Goal: Information Seeking & Learning: Stay updated

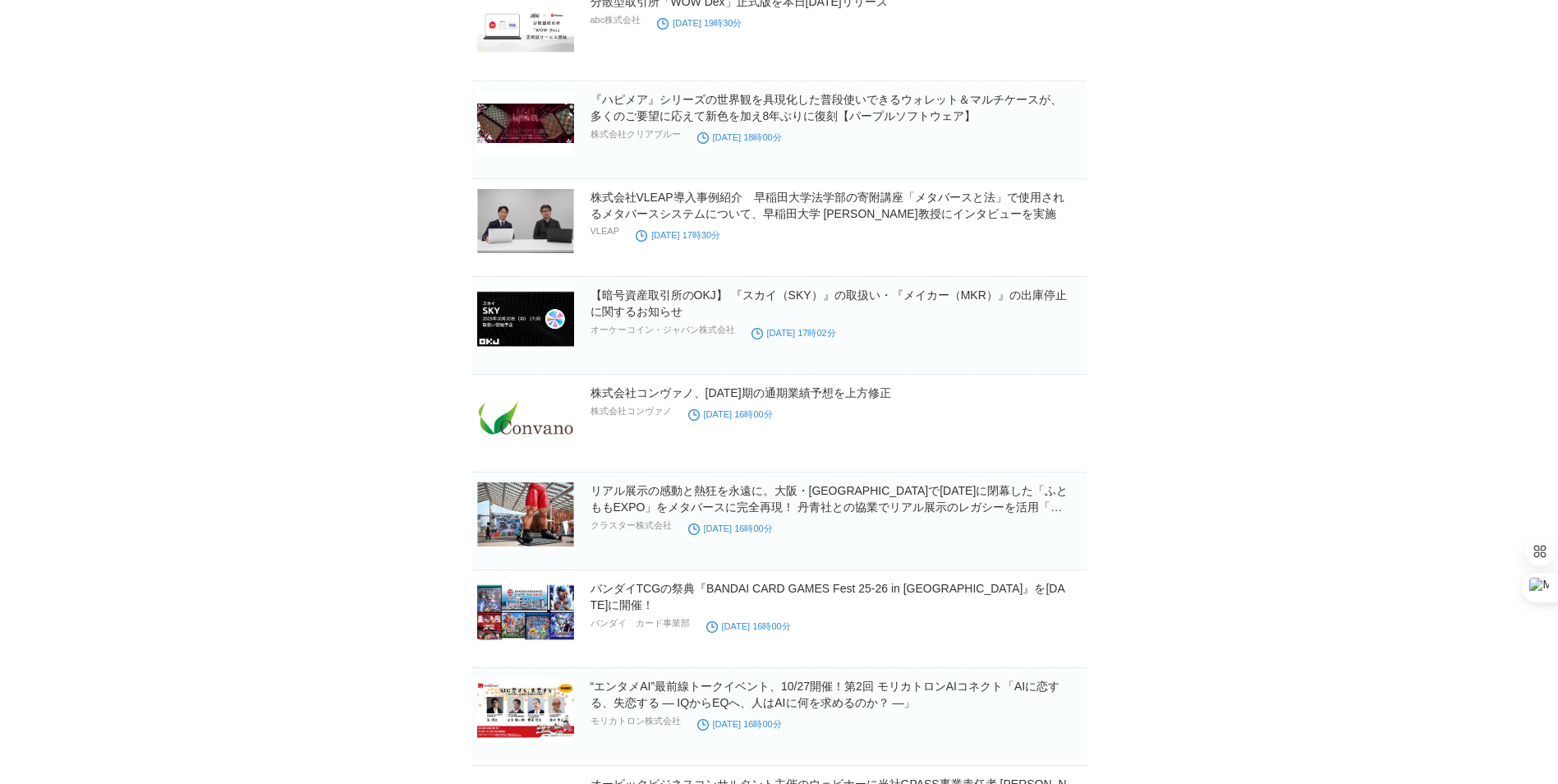
scroll to position [3040, 0]
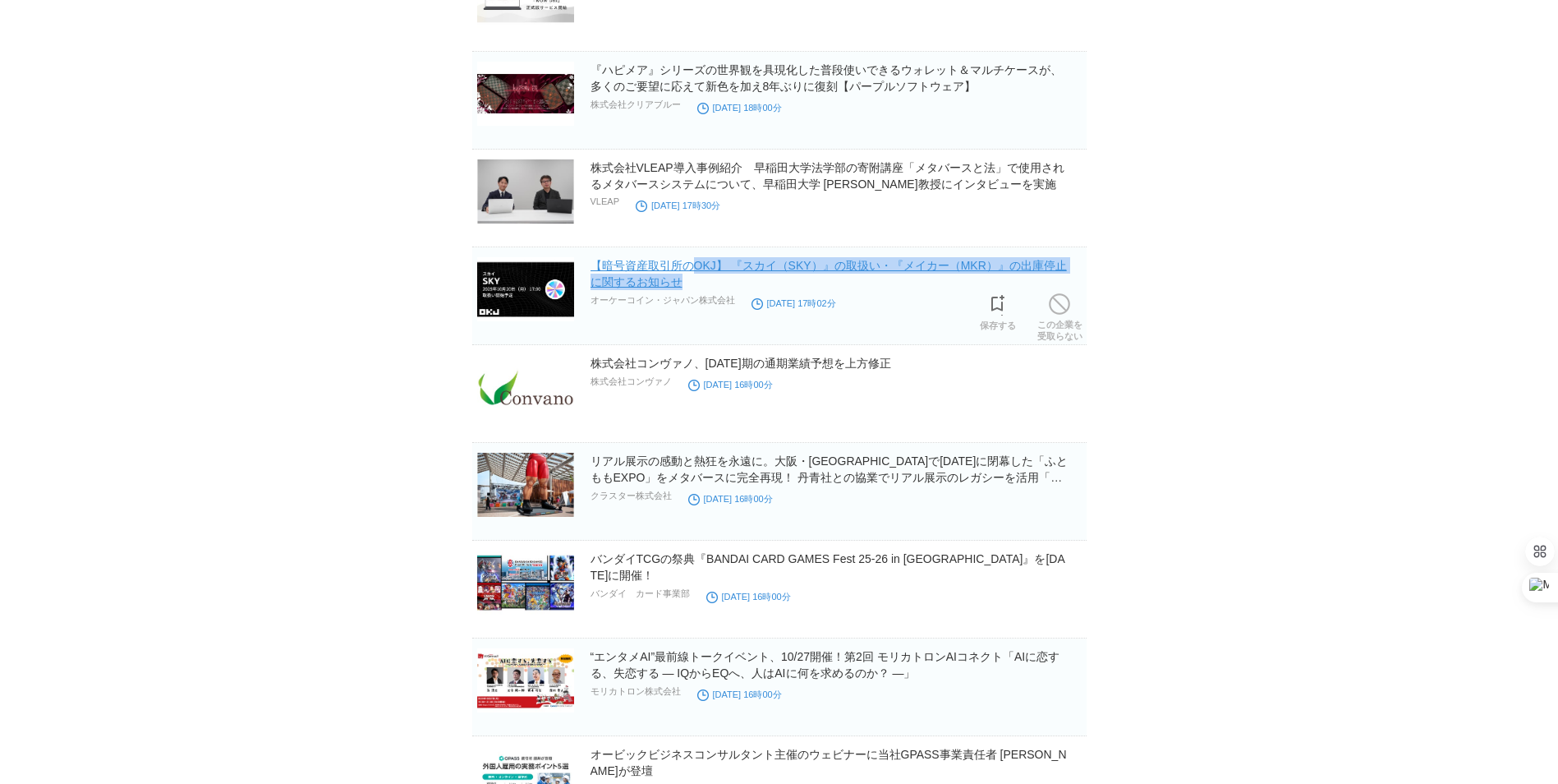
drag, startPoint x: 700, startPoint y: 288, endPoint x: 692, endPoint y: 270, distance: 19.9
click at [692, 270] on h2 "【暗号資産取引所のOKJ】 『スカイ（SKY）』の取扱い・『メイカー（MKR）』の出庫停止に関するお知らせ" at bounding box center [837, 273] width 493 height 33
drag, startPoint x: 692, startPoint y: 271, endPoint x: 711, endPoint y: 269, distance: 19.9
click at [711, 269] on link "【暗号資産取引所のOKJ】 『スカイ（SKY）』の取扱い・『メイカー（MKR）』の出庫停止に関するお知らせ" at bounding box center [829, 274] width 476 height 30
click at [865, 294] on div "【暗号資産取引所のOKJ】 『スカイ（SKY）』の取扱い・『メイカー（MKR）』の出庫停止に関するお知らせ オーケーコイン・ジャパン株式会社 [DATE] 1…" at bounding box center [837, 284] width 493 height 54
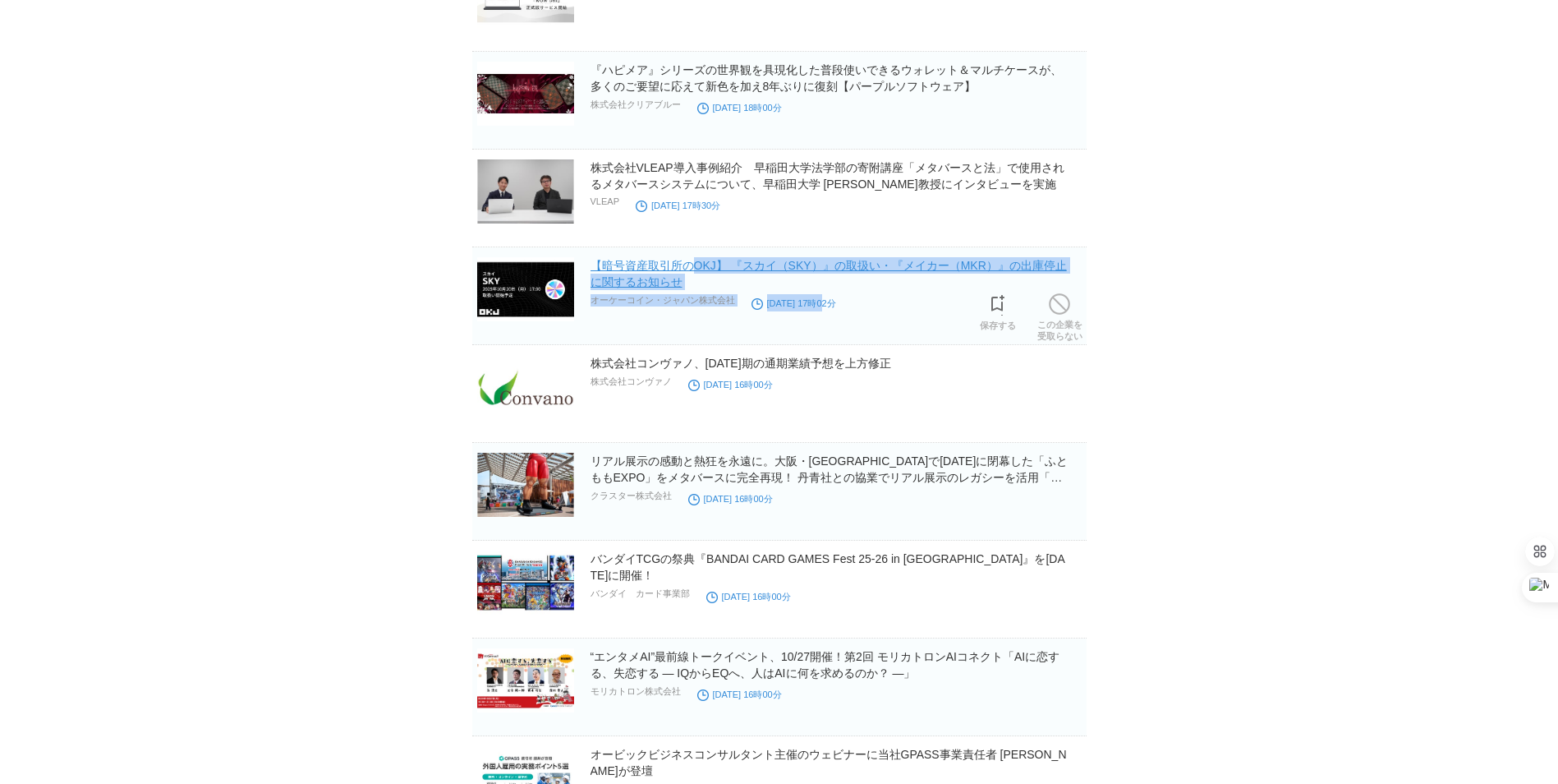
drag, startPoint x: 711, startPoint y: 272, endPoint x: 693, endPoint y: 267, distance: 18.7
click at [693, 267] on div "【暗号資産取引所のOKJ】 『スカイ（SKY）』の取扱い・『メイカー（MKR）』の出庫停止に関するお知らせ オーケーコイン・ジャパン株式会社 [DATE] 1…" at bounding box center [837, 284] width 493 height 54
drag, startPoint x: 693, startPoint y: 272, endPoint x: 706, endPoint y: 286, distance: 19.2
click at [702, 284] on h2 "【暗号資産取引所のOKJ】 『スカイ（SKY）』の取扱い・『メイカー（MKR）』の出庫停止に関するお知らせ" at bounding box center [837, 273] width 493 height 33
drag, startPoint x: 709, startPoint y: 286, endPoint x: 695, endPoint y: 272, distance: 19.8
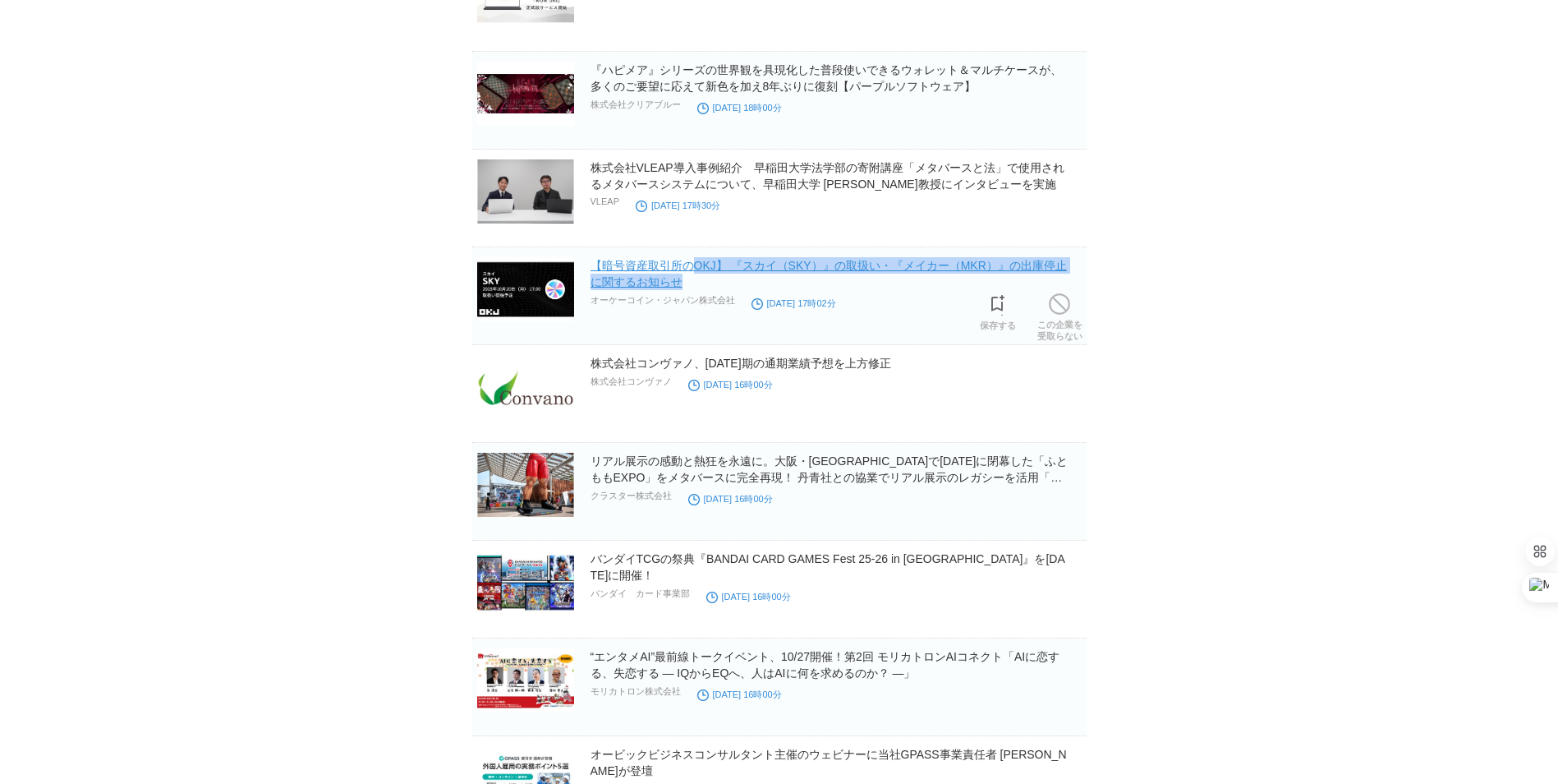
click at [695, 272] on h2 "【暗号資産取引所のOKJ】 『スカイ（SKY）』の取扱い・『メイカー（MKR）』の出庫停止に関するお知らせ" at bounding box center [837, 273] width 493 height 33
copy link "OKJ】 『スカイ（SKY）』の取扱い・『メイカー（MKR）』の出庫停止に関するお知らせ"
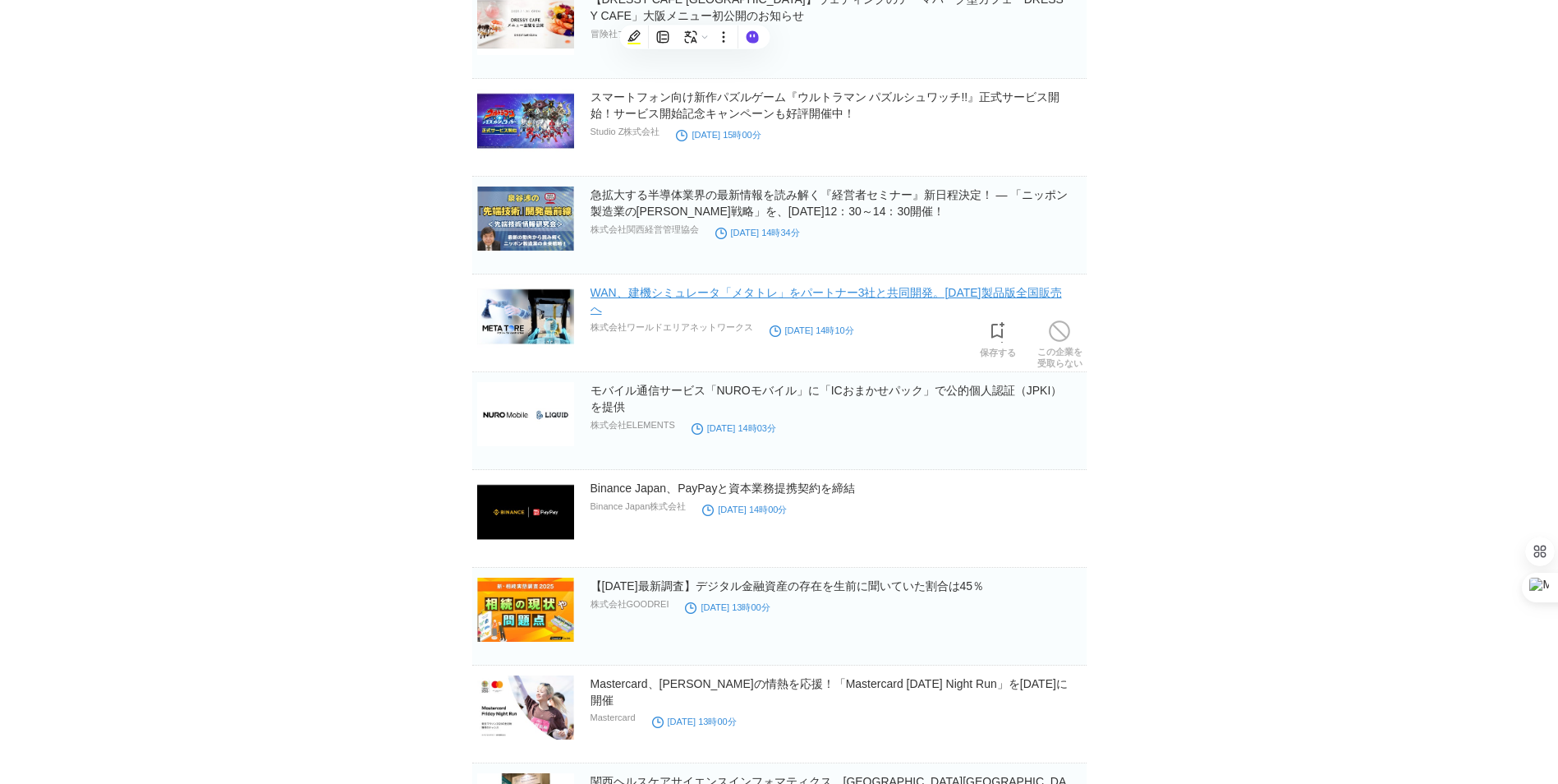
scroll to position [7299, 0]
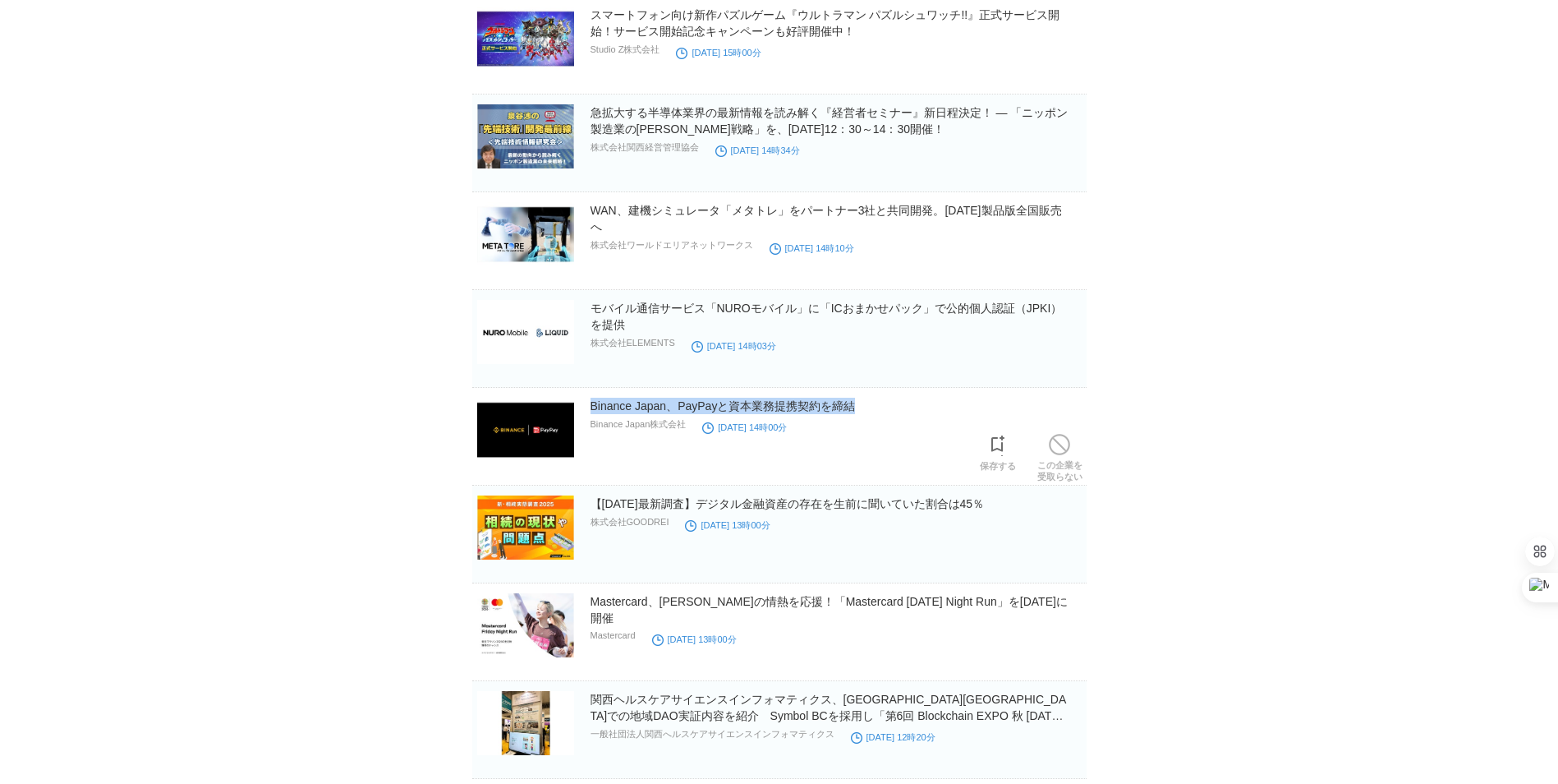
drag, startPoint x: 876, startPoint y: 411, endPoint x: 588, endPoint y: 412, distance: 287.5
click at [588, 412] on section "Binance [GEOGRAPHIC_DATA]、PayPayと資本業務提携契約を締結 Binance Japan株式会社 [DATE] 14時00分 保存…" at bounding box center [779, 442] width 615 height 88
copy link "Binance Japan、PayPayと資本業務提携契約を締結"
click at [757, 407] on link "Binance Japan、PayPayと資本業務提携契約を締結" at bounding box center [723, 405] width 265 height 13
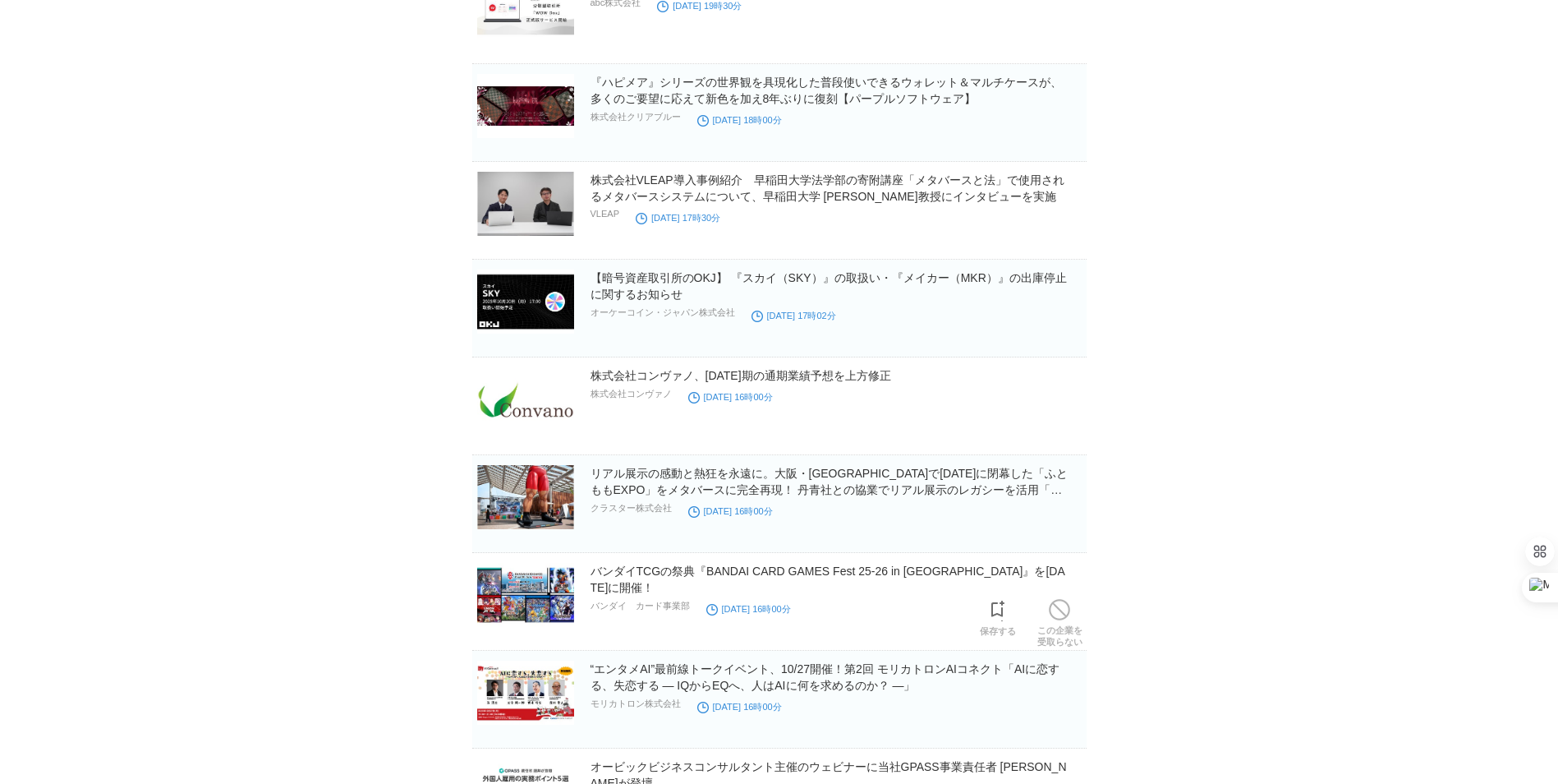
scroll to position [3027, 0]
click at [646, 291] on h2 "【暗号資産取引所のOKJ】 『スカイ（SKY）』の取扱い・『メイカー（MKR）』の出庫停止に関するお知らせ" at bounding box center [837, 286] width 493 height 33
click at [646, 296] on link "【暗号資産取引所のOKJ】 『スカイ（SKY）』の取扱い・『メイカー（MKR）』の出庫停止に関するお知らせ" at bounding box center [829, 287] width 476 height 30
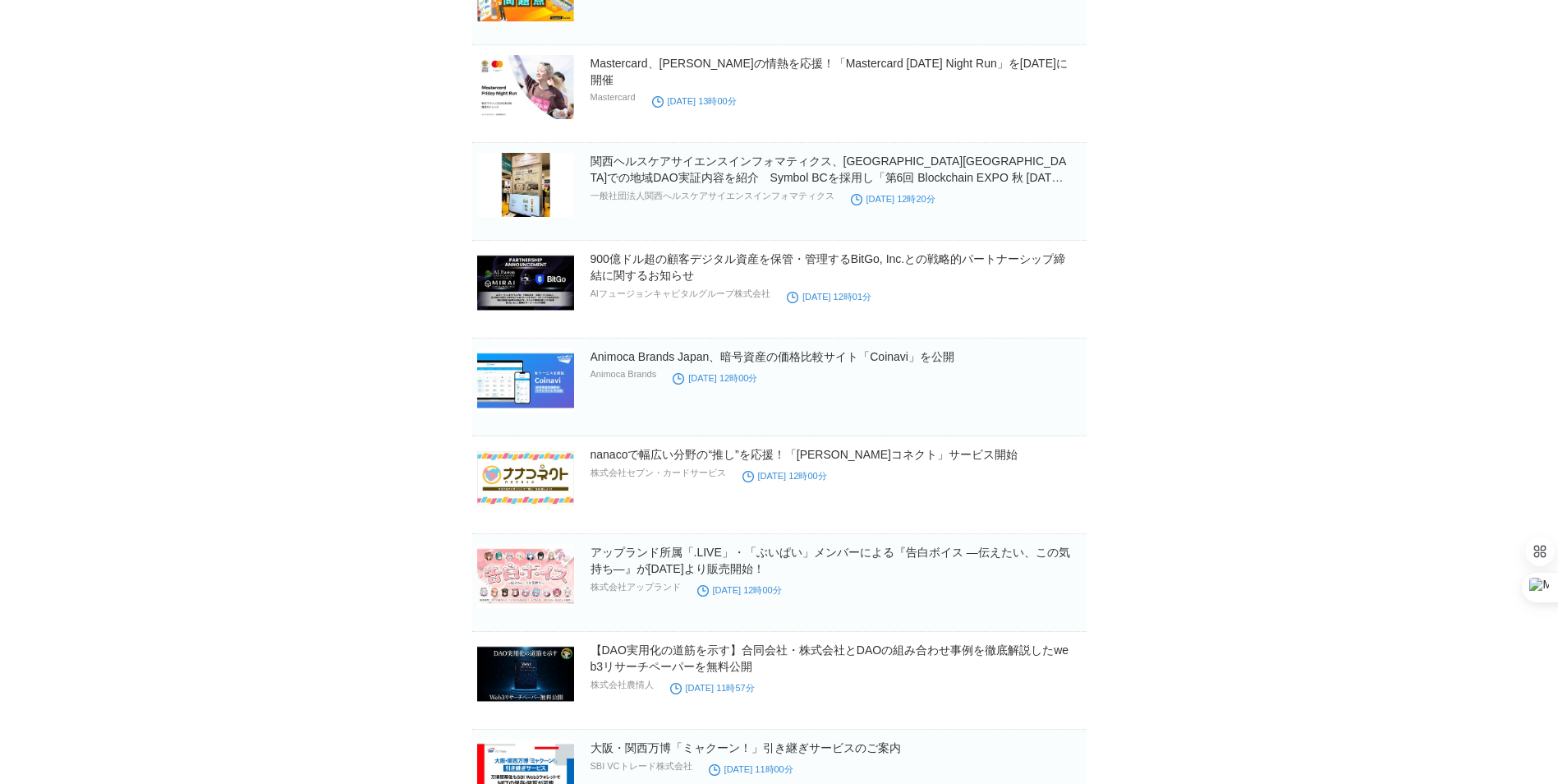
scroll to position [7874, 0]
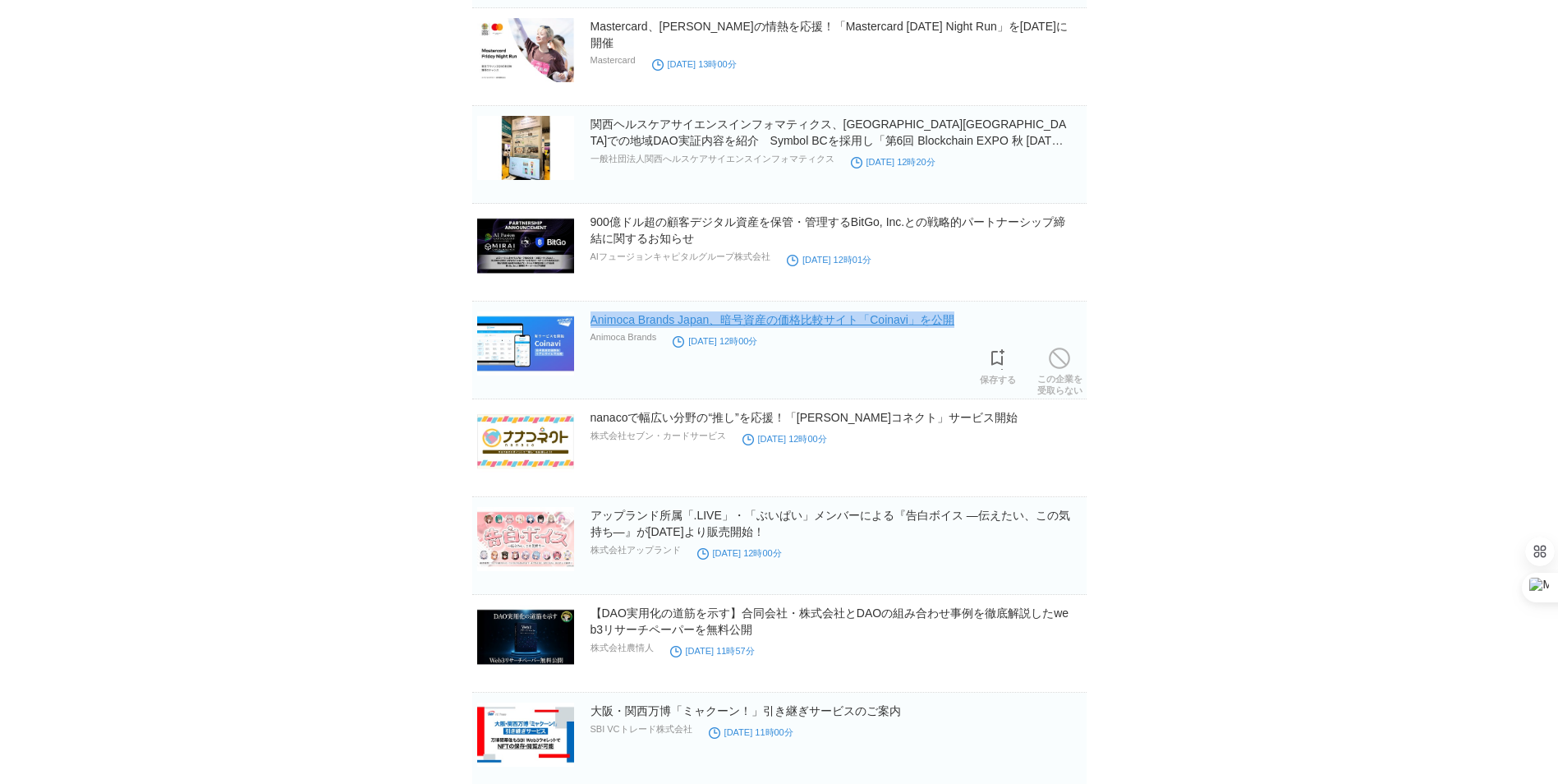
drag, startPoint x: 981, startPoint y: 323, endPoint x: 593, endPoint y: 328, distance: 387.8
click at [593, 328] on h2 "Animoca Brands Japan、暗号資産の価格比較サイト「Coinavi」を公開" at bounding box center [837, 319] width 493 height 16
copy link "Animoca Brands Japan、暗号資産の価格比較サイト「Coinavi」を公開"
click at [854, 326] on link "Animoca Brands Japan、暗号資産の価格比較サイト「Coinavi」を公開" at bounding box center [773, 319] width 364 height 13
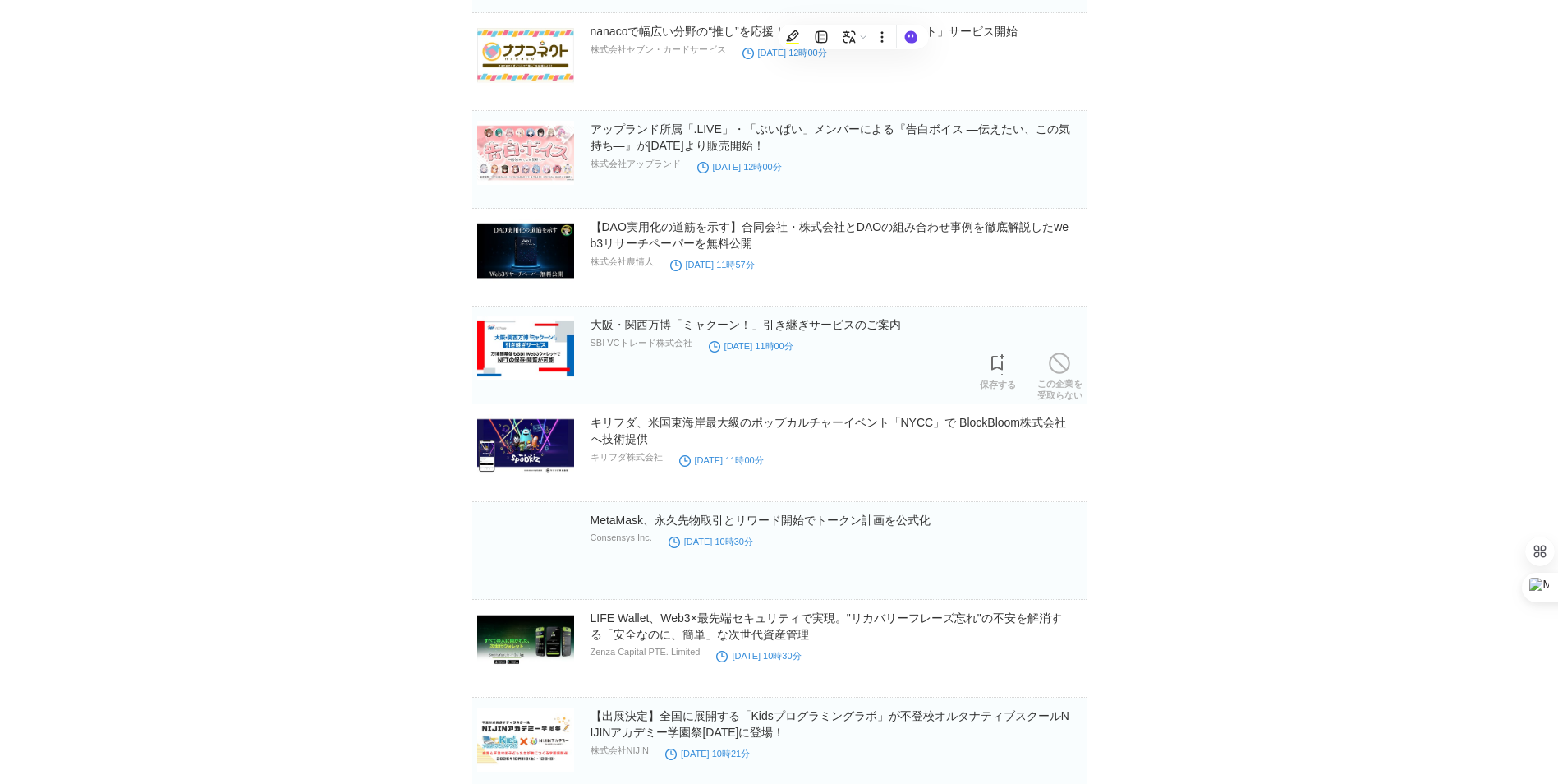
scroll to position [8285, 0]
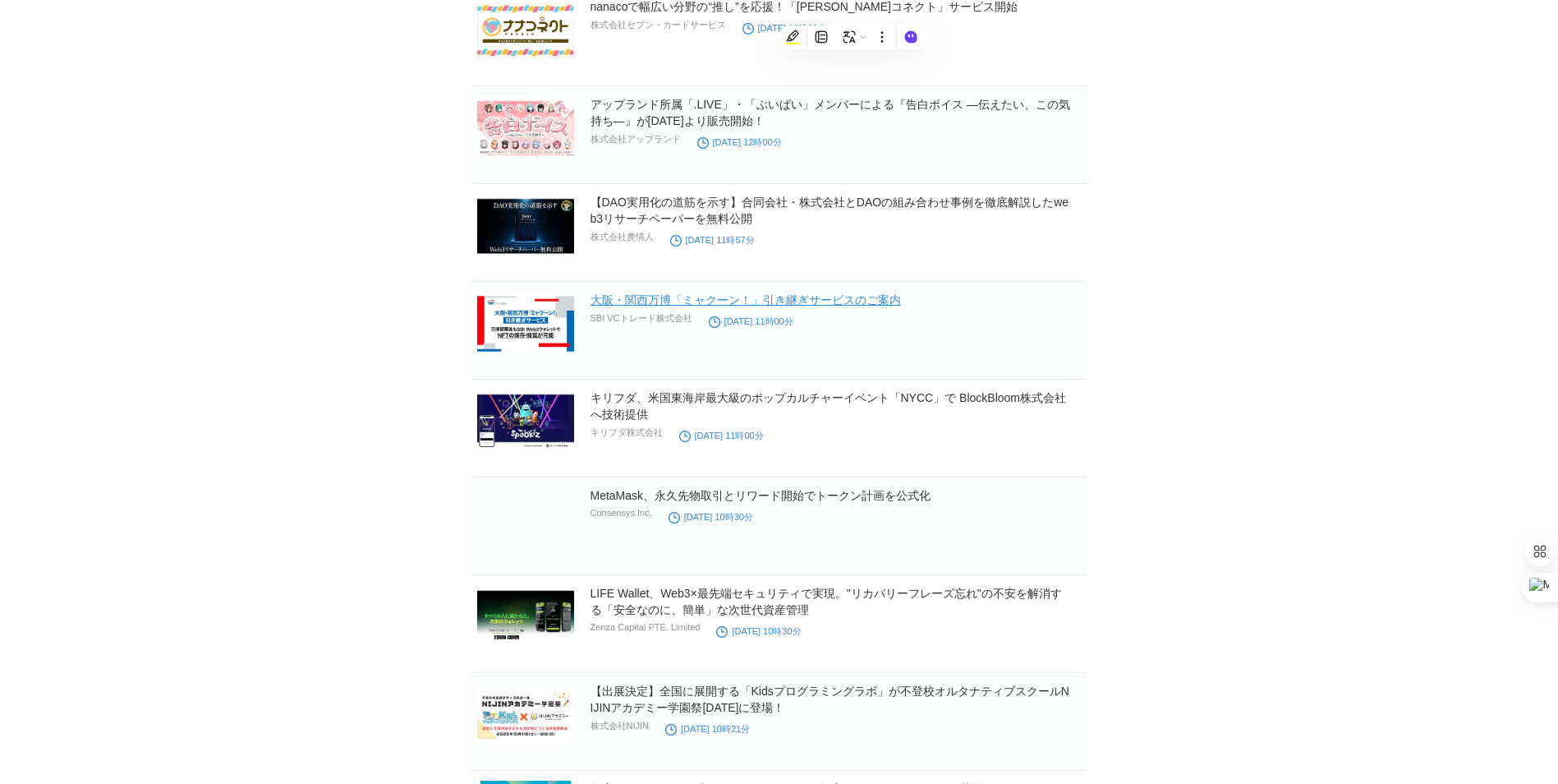
click at [647, 304] on link "大阪・関西万博「ミャクーン！」引き継ぎサービスのご案内" at bounding box center [746, 299] width 311 height 13
drag, startPoint x: 914, startPoint y: 304, endPoint x: 592, endPoint y: 310, distance: 322.9
click at [592, 308] on h2 "大阪・関西万博「ミャクーン！」引き継ぎサービスのご案内" at bounding box center [837, 300] width 493 height 16
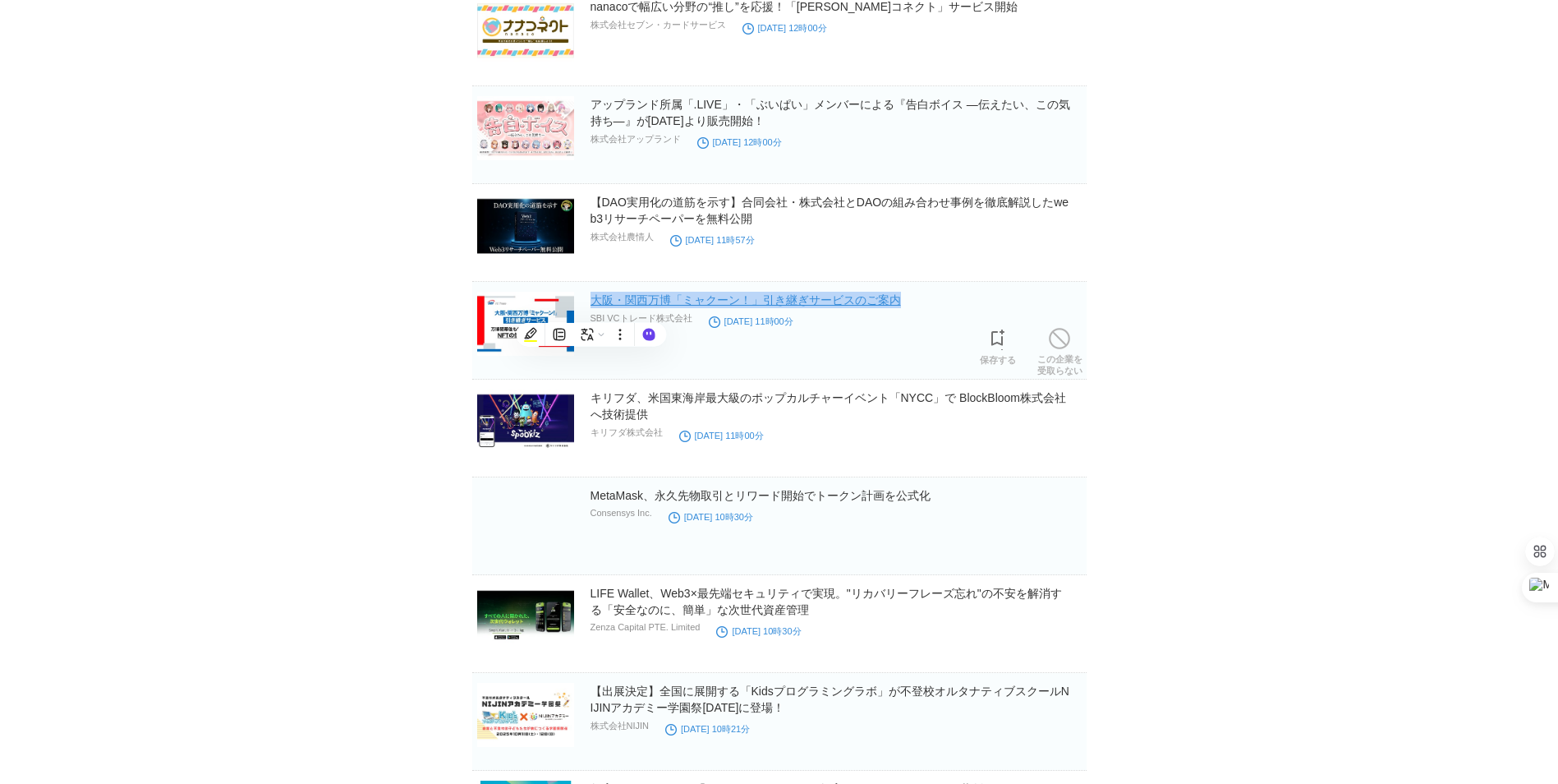
copy link "大阪・関西万博「ミャクーン！」引き継ぎサービスのご案内"
click at [840, 305] on link "大阪・関西万博「ミャクーン！」引き継ぎサービスのご案内" at bounding box center [746, 299] width 311 height 13
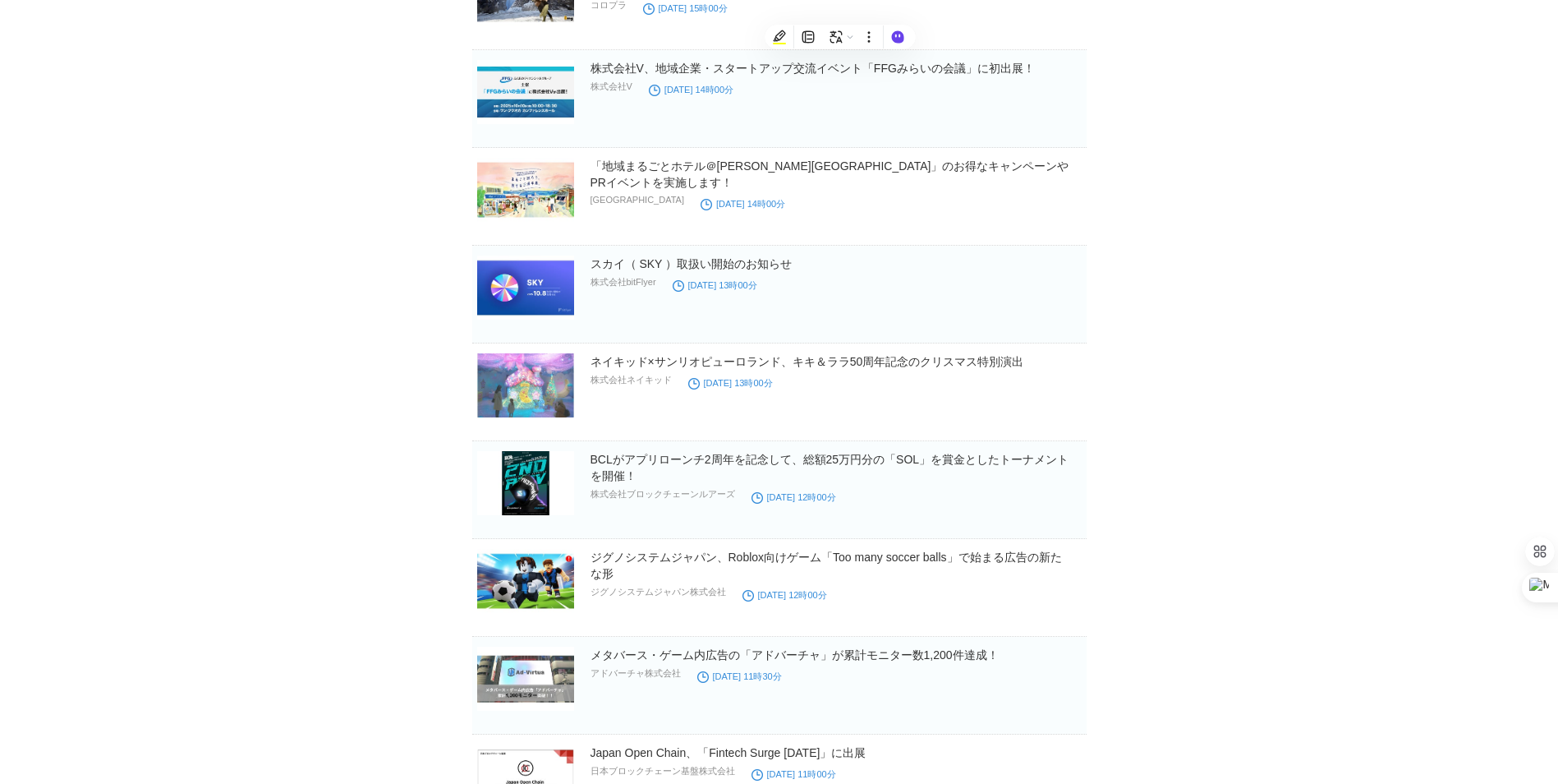
scroll to position [10749, 0]
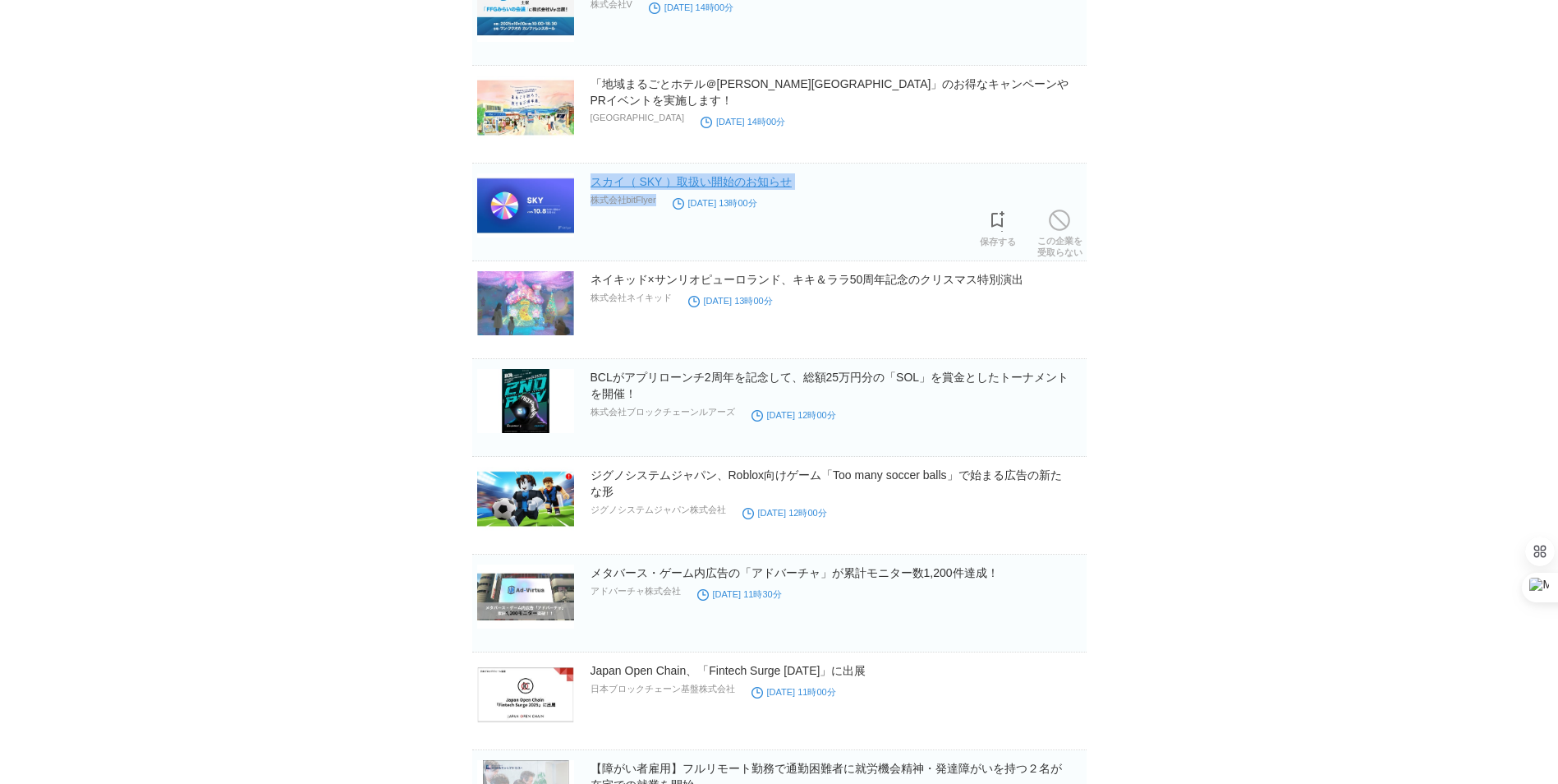
drag, startPoint x: 667, startPoint y: 205, endPoint x: 594, endPoint y: 182, distance: 76.7
click at [594, 182] on div "スカイ（ SKY ）取扱い開始のお知らせ 株式会社bitFlyer [DATE] 13時00分" at bounding box center [837, 199] width 493 height 53
copy div "スカイ（ SKY ）取扱い開始のお知らせ 株式会社bitFlyer"
click at [725, 186] on link "スカイ（ SKY ）取扱い開始のお知らせ" at bounding box center [692, 181] width 202 height 13
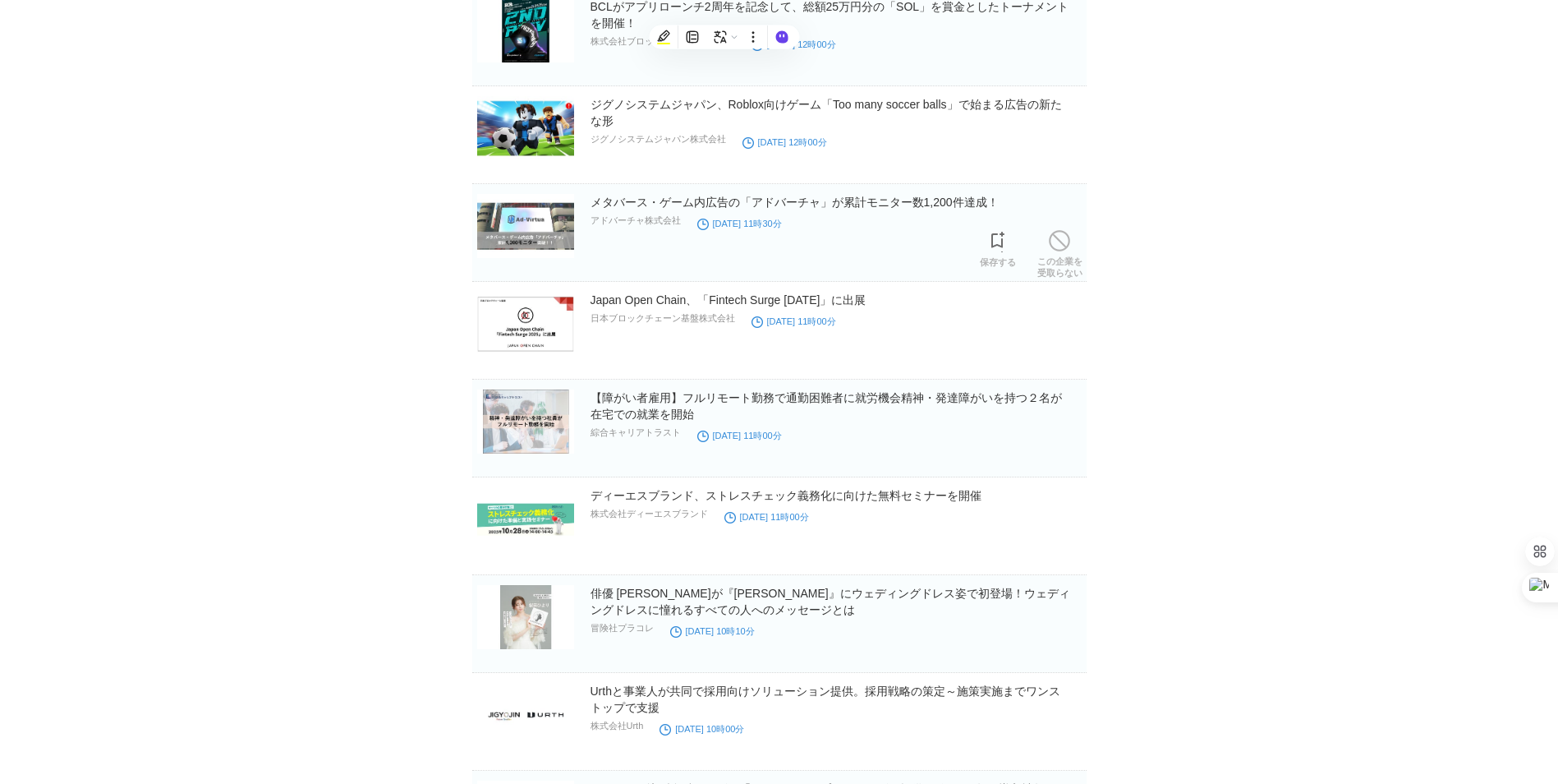
scroll to position [11160, 0]
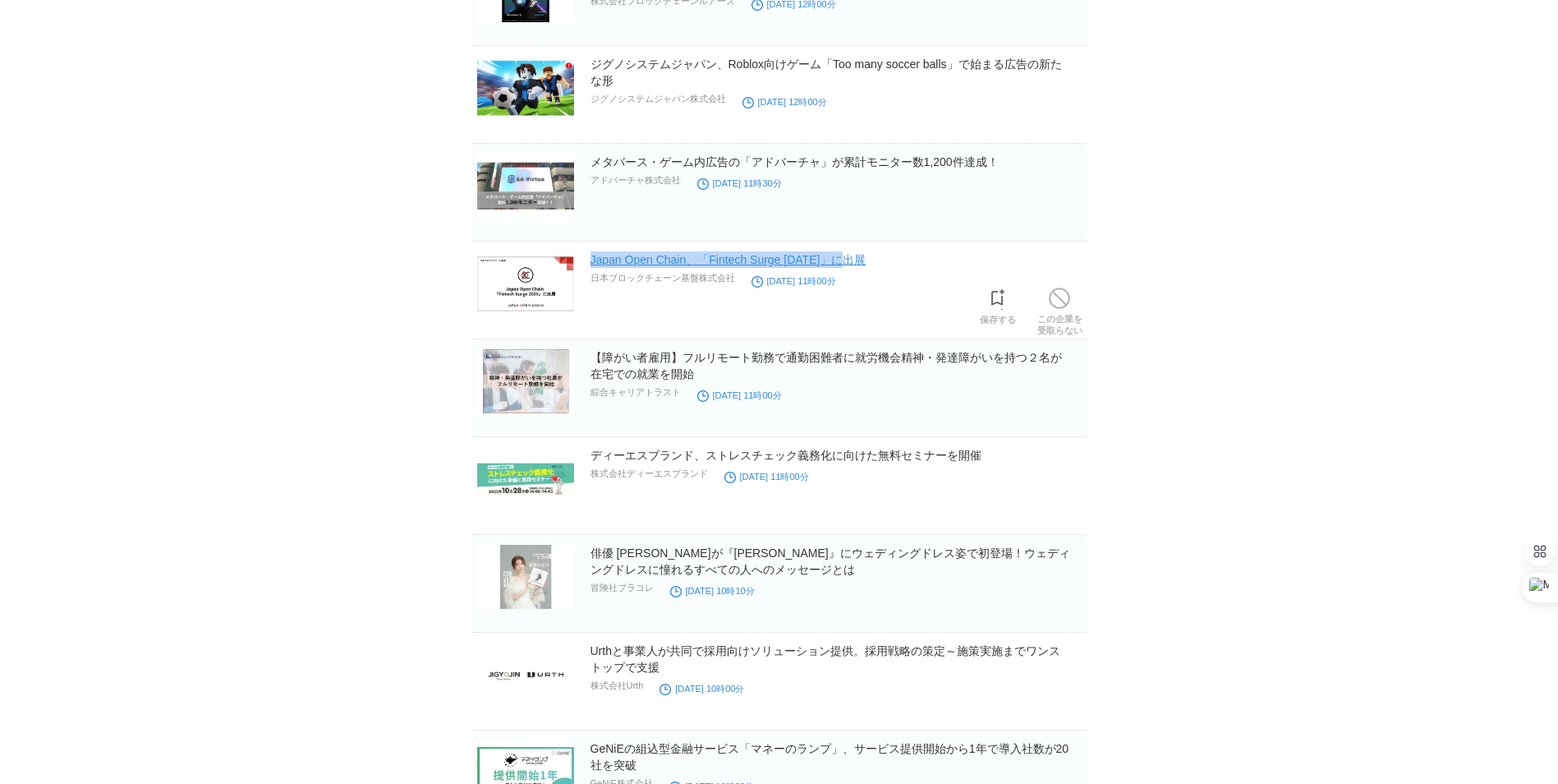
drag, startPoint x: 886, startPoint y: 259, endPoint x: 591, endPoint y: 262, distance: 295.0
click at [591, 262] on h2 "Japan Open Chain、「Fintech Surge [DATE]」に出展" at bounding box center [837, 259] width 493 height 16
copy link "Japan Open Chain、「Fintech Surge [DATE]」に出展"
click at [709, 265] on link "Japan Open Chain、「Fintech Surge [DATE]」に出展" at bounding box center [729, 259] width 276 height 13
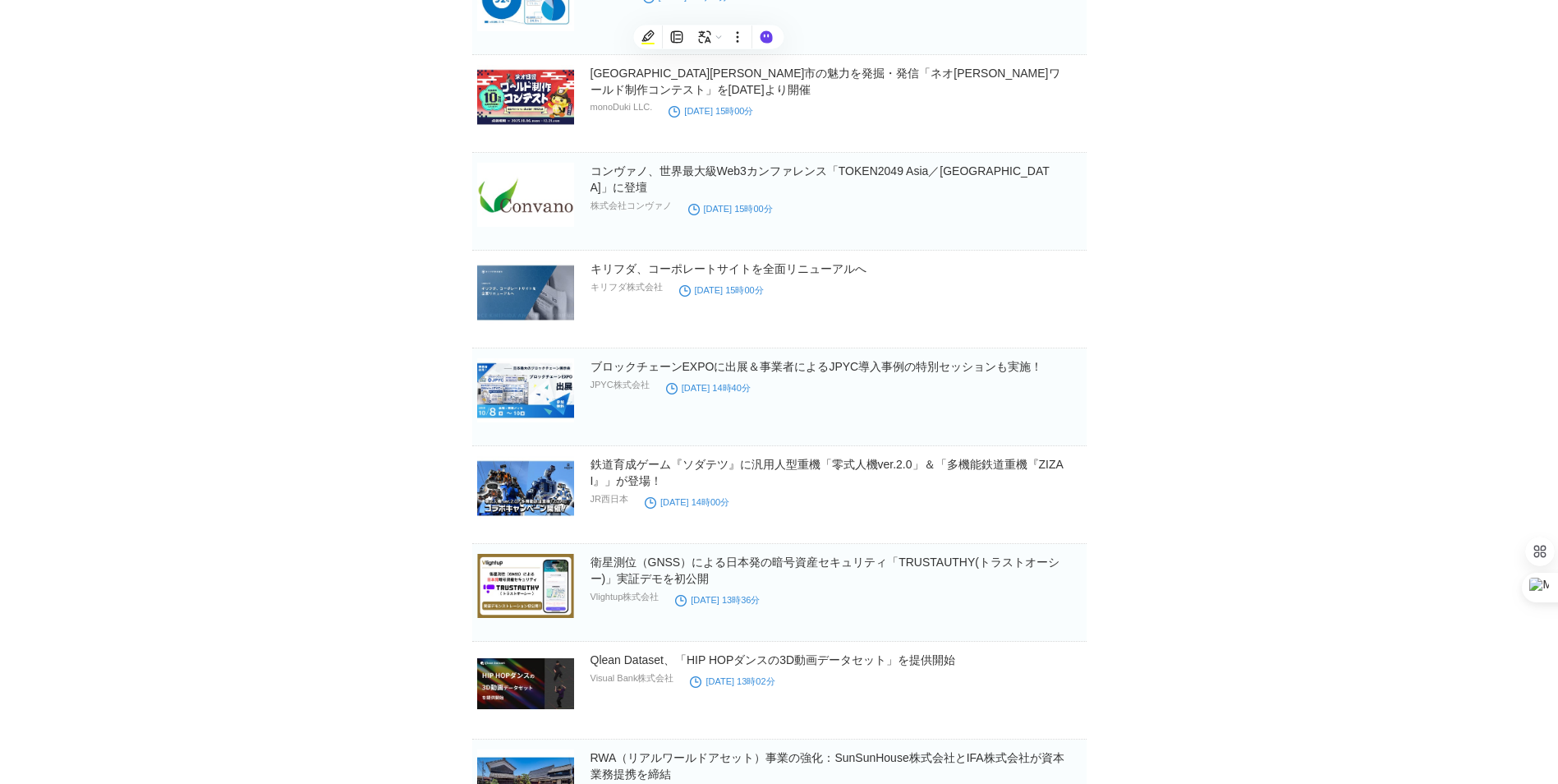
scroll to position [16254, 0]
